Goal: Ask a question

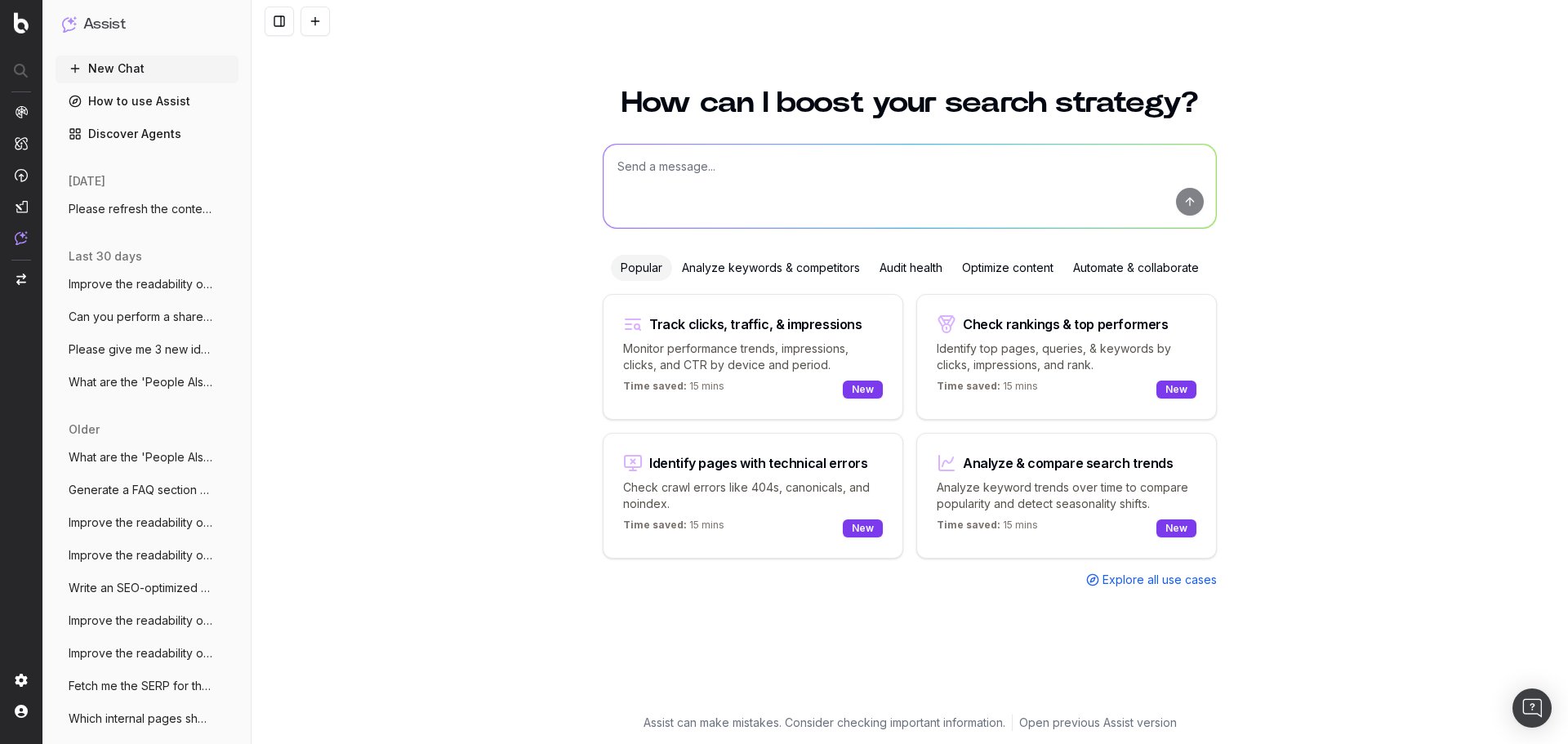
click at [867, 207] on textarea at bounding box center [909, 186] width 612 height 84
type textarea "Fetch me the People Also Ask results for the query "breville paradice 16""
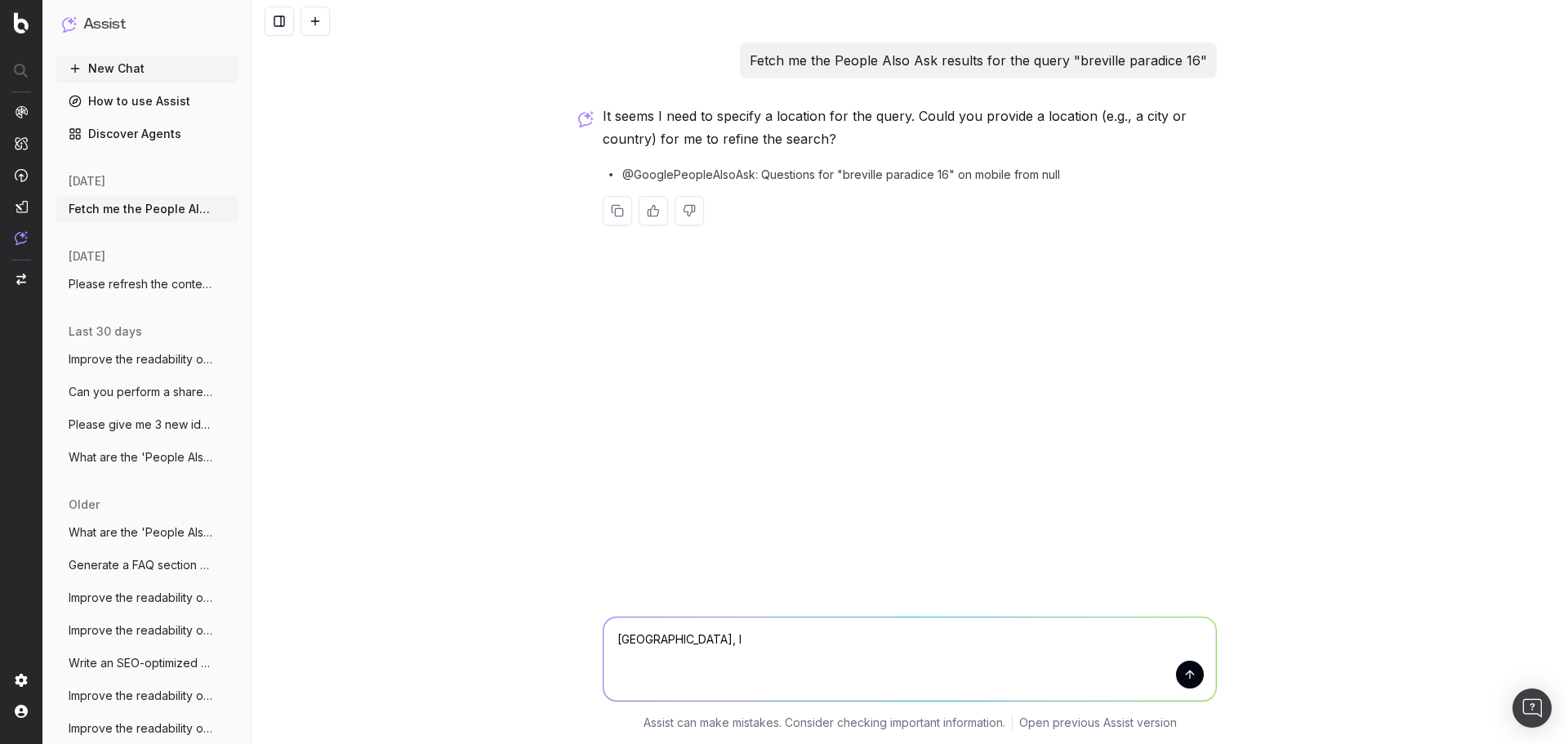
type textarea "[GEOGRAPHIC_DATA], [GEOGRAPHIC_DATA]"
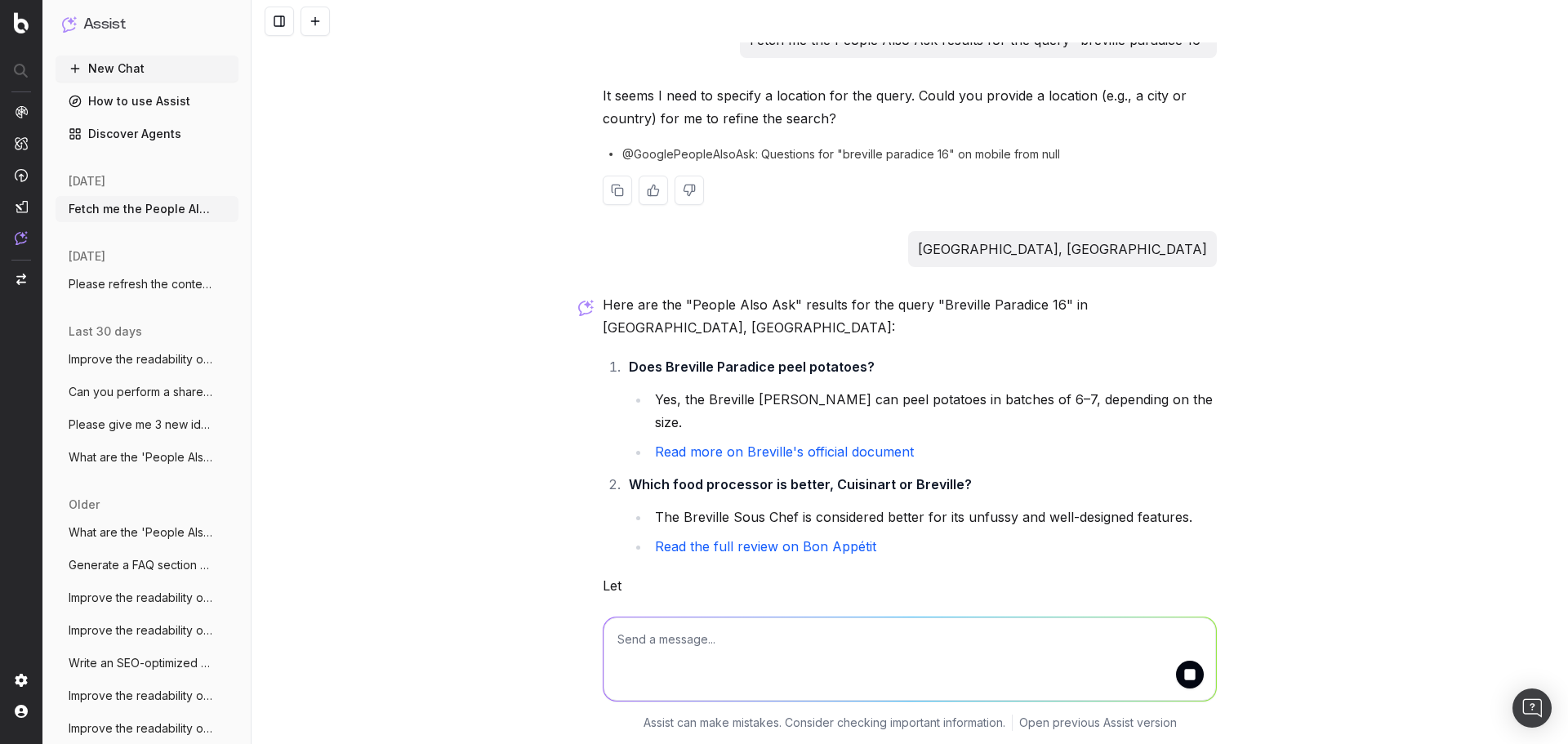
scroll to position [76, 0]
